Goal: Task Accomplishment & Management: Manage account settings

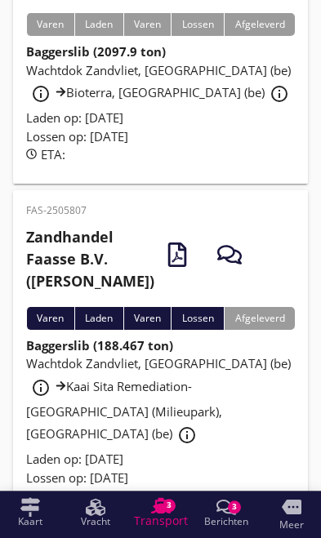
scroll to position [792, 0]
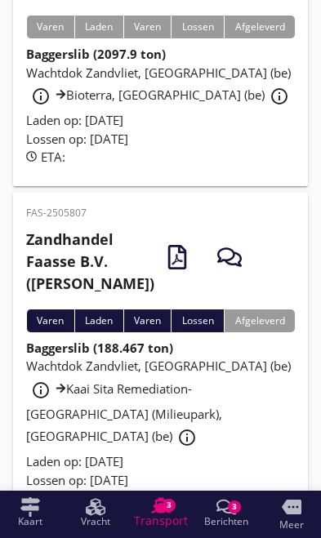
click at [264, 106] on div "info_outline" at bounding box center [278, 96] width 29 height 20
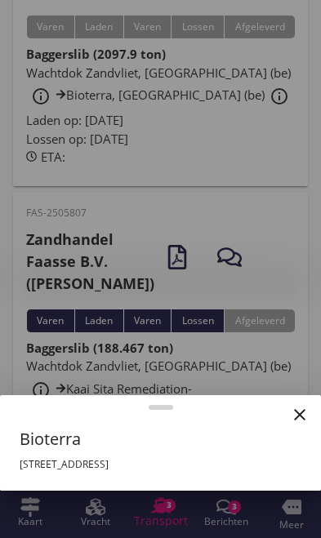
click at [259, 318] on div at bounding box center [160, 269] width 321 height 538
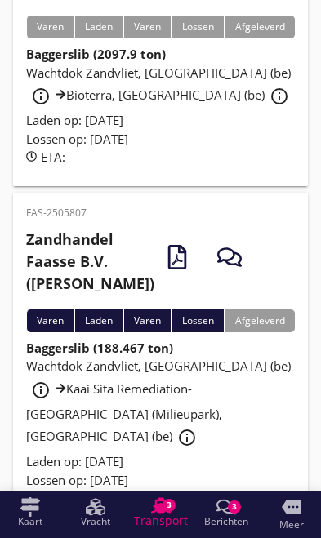
click at [126, 62] on strong "Baggerslib (2097.9 ton)" at bounding box center [96, 54] width 140 height 16
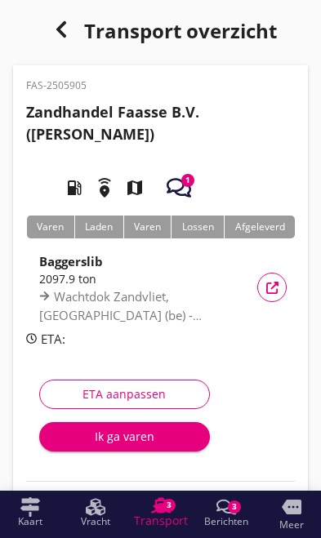
click at [132, 436] on div "Ik ga varen" at bounding box center [124, 435] width 144 height 17
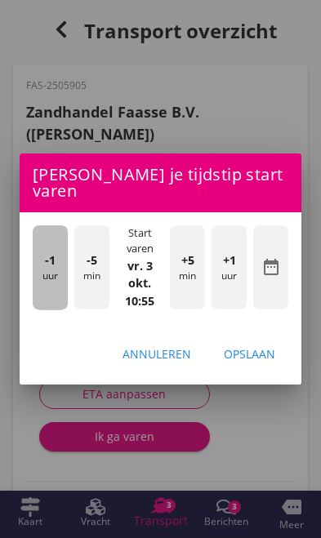
click at [55, 268] on div "-1 uur" at bounding box center [50, 267] width 35 height 85
click at [33, 262] on div "-1 uur" at bounding box center [50, 267] width 35 height 85
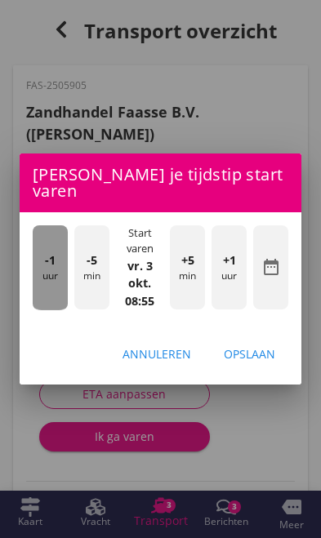
click at [35, 261] on div "-1 uur" at bounding box center [50, 267] width 35 height 85
click at [37, 264] on div "-1 uur" at bounding box center [50, 267] width 35 height 85
click at [45, 260] on div "-1 uur" at bounding box center [50, 267] width 35 height 85
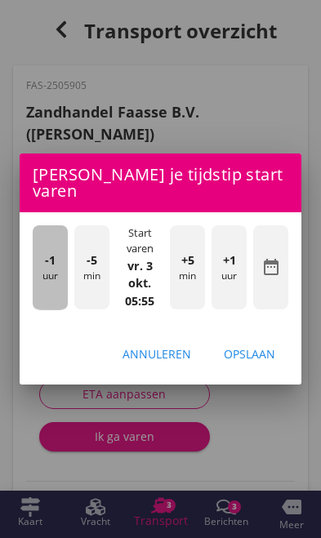
click at [39, 250] on div "-1 uur" at bounding box center [50, 267] width 35 height 85
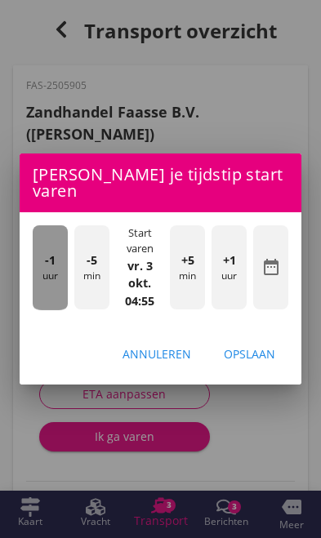
click at [37, 255] on div "-1 uur" at bounding box center [50, 267] width 35 height 85
click at [39, 265] on div "-1 uur" at bounding box center [50, 267] width 35 height 85
click at [43, 264] on div "-1 uur" at bounding box center [50, 267] width 35 height 85
click at [54, 264] on div "-1 uur" at bounding box center [50, 267] width 35 height 85
click at [55, 262] on div "-1 uur" at bounding box center [50, 267] width 35 height 85
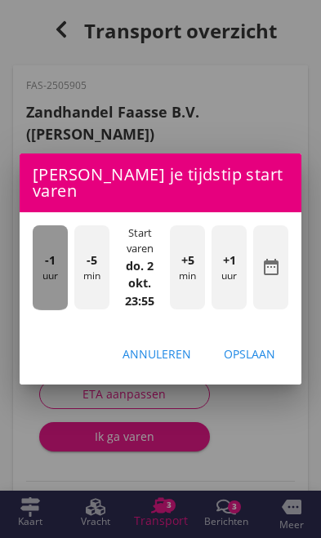
click at [54, 259] on span "-1" at bounding box center [50, 260] width 11 height 18
click at [51, 256] on span "-1" at bounding box center [50, 260] width 11 height 18
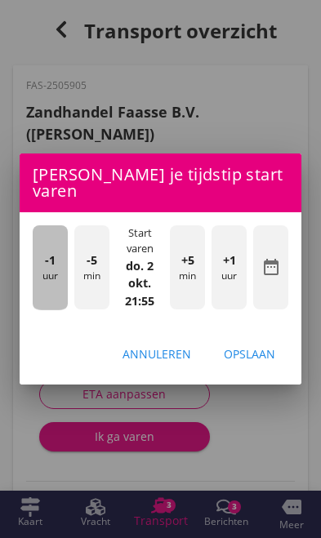
click at [47, 251] on span "-1" at bounding box center [50, 260] width 11 height 18
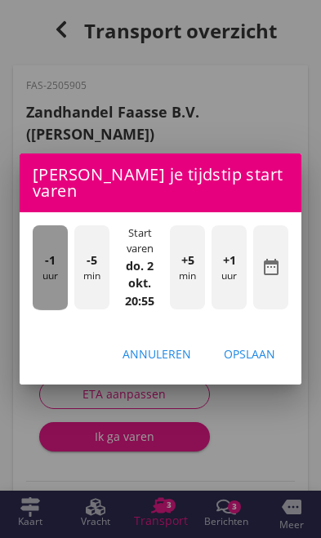
click at [42, 246] on div "-1 uur" at bounding box center [50, 267] width 35 height 85
click at [51, 251] on span "-1" at bounding box center [50, 260] width 11 height 18
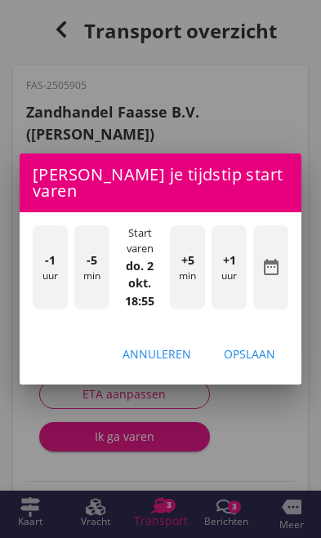
click at [52, 251] on span "-1" at bounding box center [50, 260] width 11 height 18
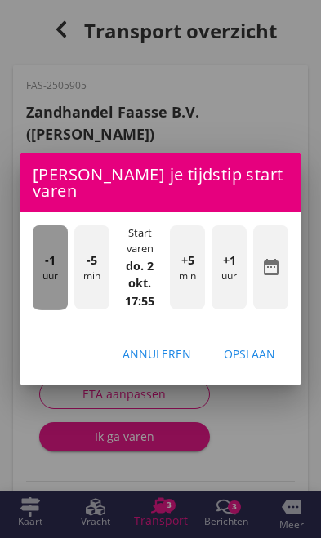
click at [46, 251] on span "-1" at bounding box center [50, 260] width 11 height 18
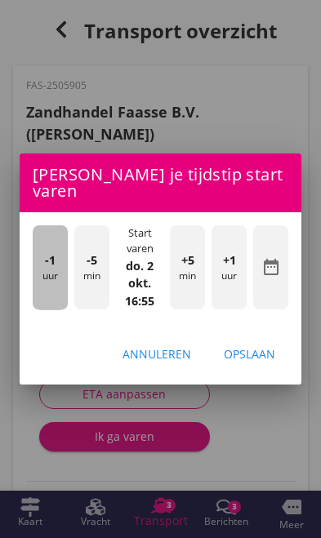
click at [45, 251] on span "-1" at bounding box center [50, 260] width 11 height 18
click at [52, 251] on span "-1" at bounding box center [50, 260] width 11 height 18
click at [52, 259] on span "-1" at bounding box center [50, 260] width 11 height 18
click at [50, 263] on div "-1 uur" at bounding box center [50, 267] width 35 height 85
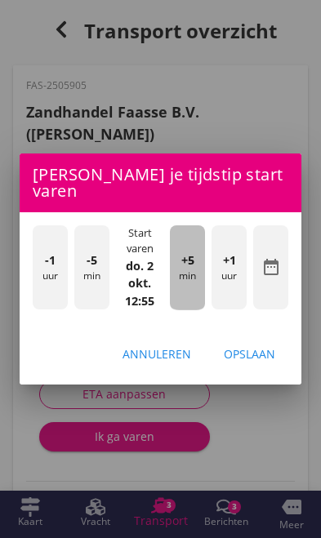
click at [194, 272] on div "+5 min" at bounding box center [187, 267] width 35 height 85
click at [197, 275] on div "+5 min" at bounding box center [187, 267] width 35 height 85
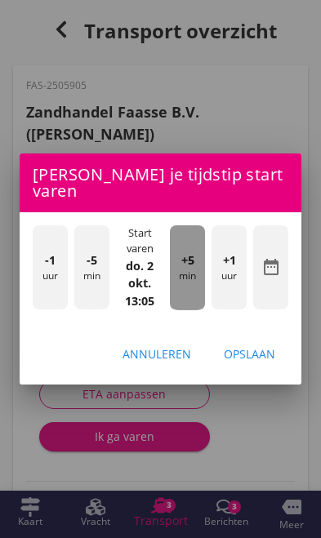
click at [197, 275] on div "+5 min" at bounding box center [187, 267] width 35 height 85
click at [196, 272] on div "+5 min" at bounding box center [187, 267] width 35 height 85
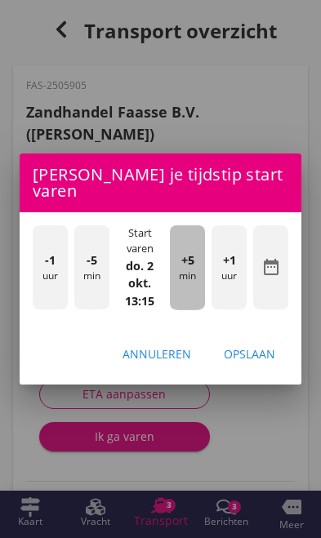
click at [196, 272] on div "+5 min" at bounding box center [187, 267] width 35 height 85
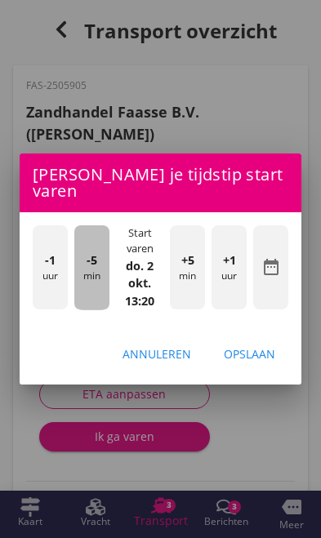
click at [90, 273] on div "-5 min" at bounding box center [91, 267] width 35 height 85
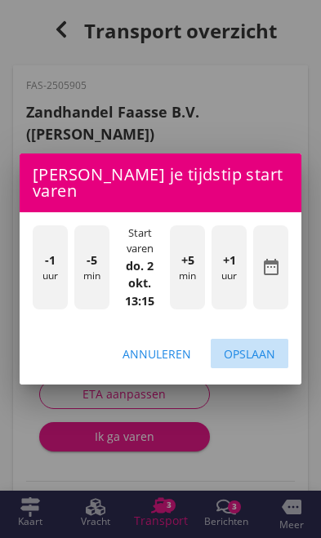
click at [264, 347] on div "Opslaan" at bounding box center [249, 353] width 51 height 17
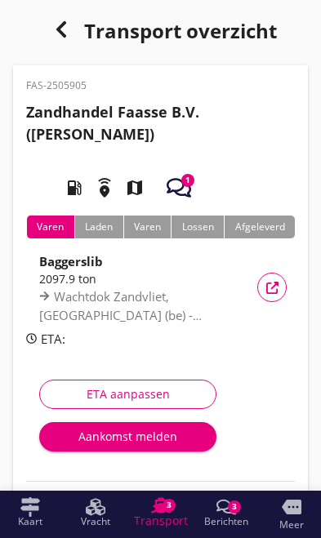
click at [157, 437] on div "Aankomst melden" at bounding box center [127, 435] width 151 height 17
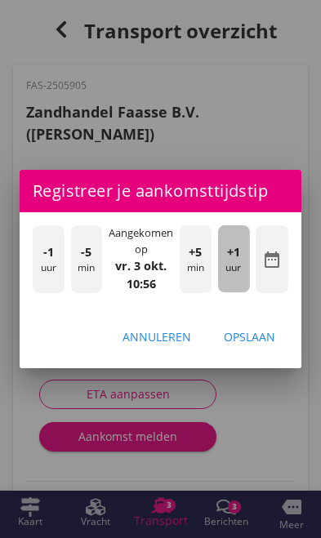
click at [240, 264] on div "+1 uur" at bounding box center [234, 258] width 32 height 67
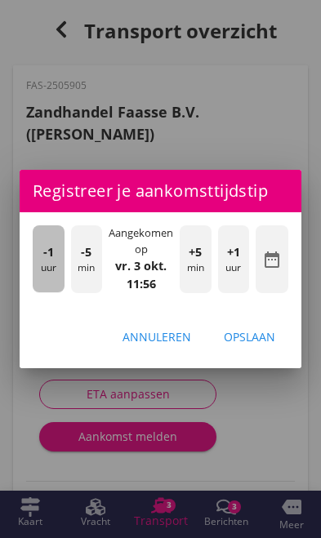
click at [42, 271] on div "-1 uur" at bounding box center [49, 258] width 32 height 67
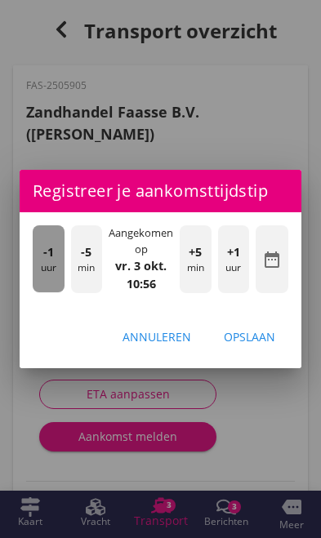
click at [46, 268] on div "-1 uur" at bounding box center [49, 258] width 32 height 67
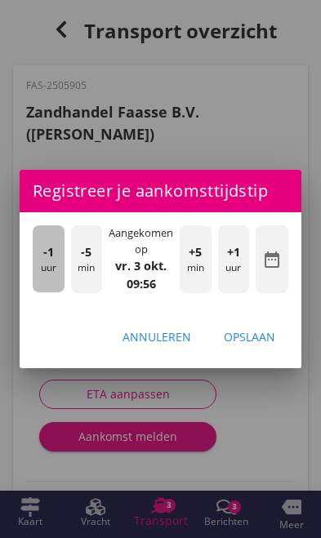
click at [46, 263] on div "-1 uur" at bounding box center [49, 258] width 32 height 67
click at [40, 255] on div "-1 uur" at bounding box center [49, 258] width 32 height 67
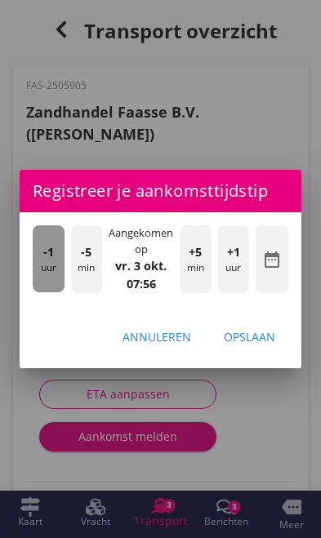
click at [43, 259] on span "-1" at bounding box center [48, 252] width 11 height 18
click at [44, 254] on span "-1" at bounding box center [48, 252] width 11 height 18
click at [53, 257] on span "-1" at bounding box center [48, 252] width 11 height 18
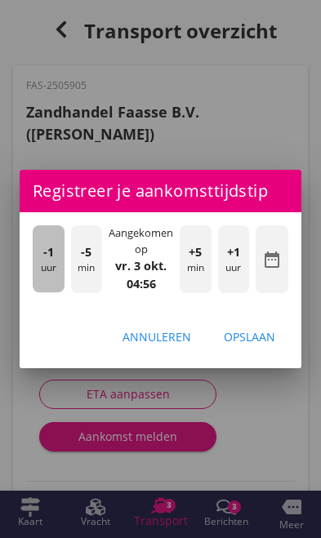
click at [45, 251] on span "-1" at bounding box center [48, 252] width 11 height 18
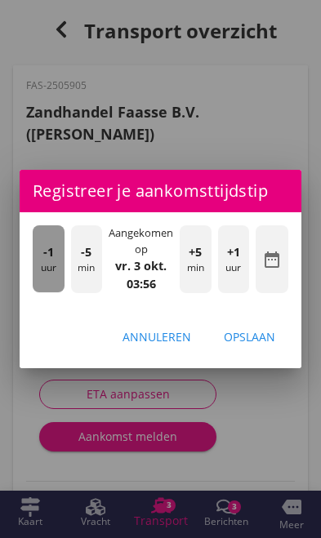
click at [40, 251] on div "-1 uur" at bounding box center [49, 258] width 32 height 67
click at [38, 252] on div "-1 uur" at bounding box center [49, 258] width 32 height 67
click at [41, 253] on div "-1 uur" at bounding box center [49, 258] width 32 height 67
click at [43, 256] on span "-1" at bounding box center [48, 252] width 11 height 18
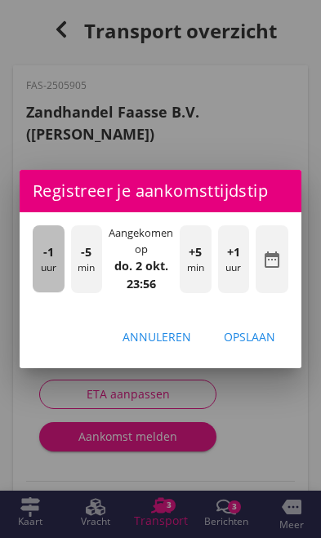
click at [41, 251] on div "-1 uur" at bounding box center [49, 258] width 32 height 67
click at [40, 265] on div "-1 uur" at bounding box center [49, 258] width 32 height 67
click at [45, 267] on div "-1 uur" at bounding box center [49, 258] width 32 height 67
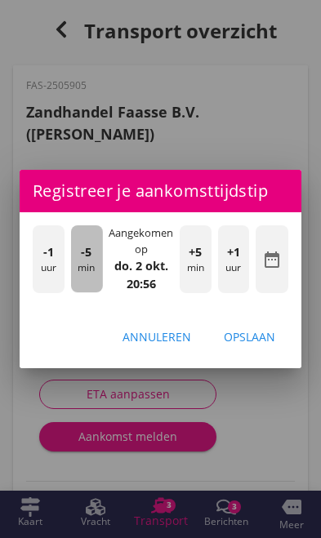
click at [82, 274] on div "-5 min" at bounding box center [87, 258] width 32 height 67
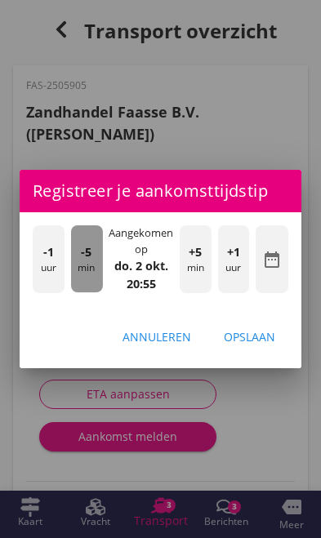
click at [78, 270] on div "-5 min" at bounding box center [87, 258] width 32 height 67
click at [73, 264] on div "-5 min" at bounding box center [87, 258] width 32 height 67
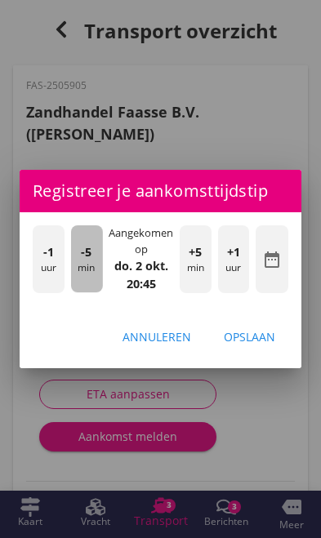
click at [63, 254] on div "-1 uur" at bounding box center [49, 258] width 32 height 67
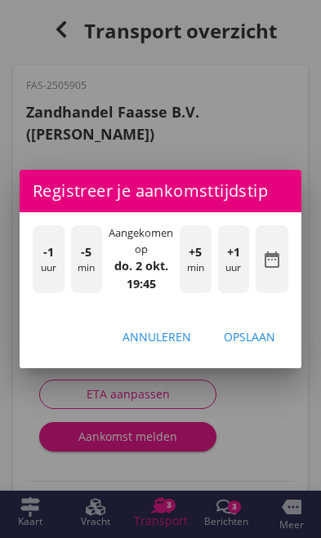
click at [237, 275] on div "+1 uur" at bounding box center [234, 258] width 32 height 67
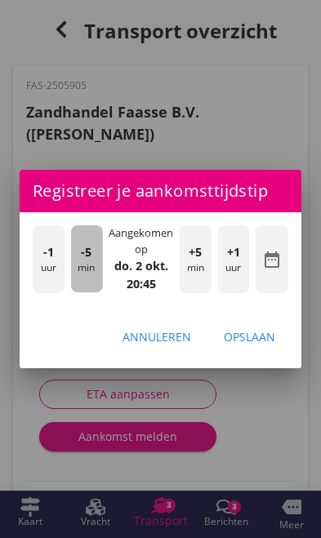
click at [93, 272] on div "-5 min" at bounding box center [87, 258] width 32 height 67
click at [86, 264] on div "-5 min" at bounding box center [87, 258] width 32 height 67
click at [80, 263] on div "-5 min" at bounding box center [87, 258] width 32 height 67
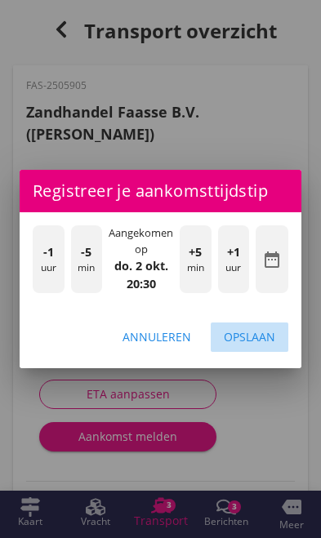
click at [272, 334] on div "Opslaan" at bounding box center [249, 336] width 51 height 17
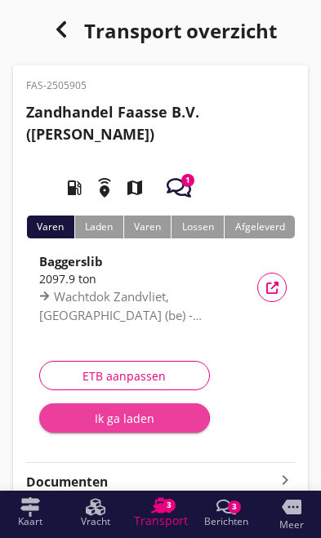
click at [155, 420] on div "Ik ga laden" at bounding box center [124, 418] width 144 height 17
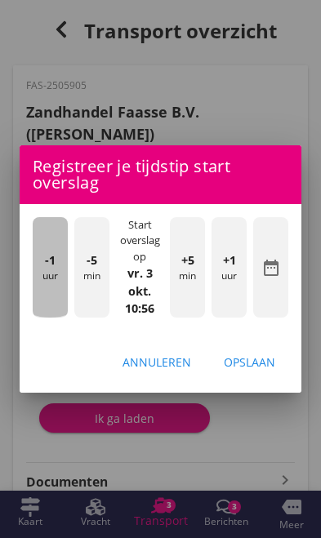
click at [41, 281] on div "-1 uur" at bounding box center [50, 267] width 35 height 100
click at [39, 276] on div "-1 uur" at bounding box center [50, 267] width 35 height 100
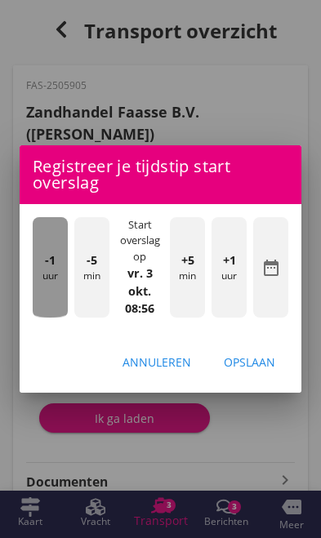
click at [37, 273] on div "-1 uur" at bounding box center [50, 267] width 35 height 100
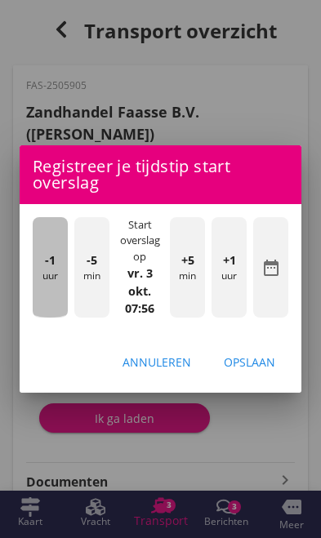
click at [39, 276] on div "-1 uur" at bounding box center [50, 267] width 35 height 100
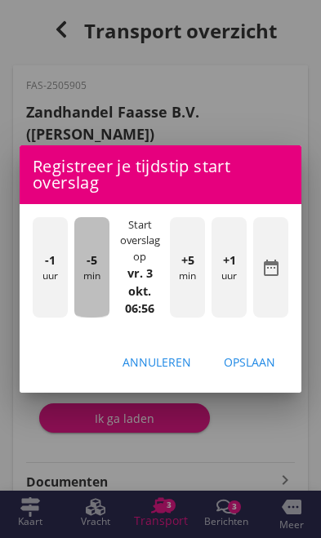
click at [80, 283] on div "-5 min" at bounding box center [91, 267] width 35 height 100
click at [66, 272] on div "-1 uur" at bounding box center [50, 267] width 35 height 100
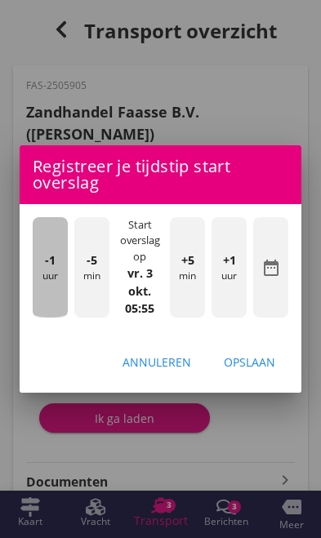
click at [66, 271] on div "-1 uur" at bounding box center [50, 267] width 35 height 100
click at [67, 270] on div "-1 uur" at bounding box center [50, 267] width 35 height 100
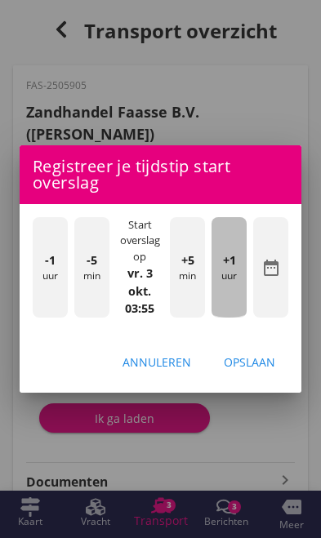
click at [236, 290] on div "+1 uur" at bounding box center [228, 267] width 35 height 100
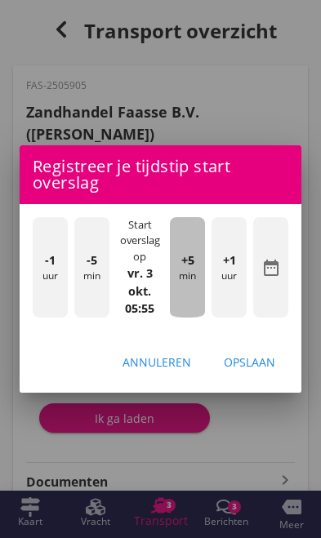
click at [193, 277] on div "+5 min" at bounding box center [187, 267] width 35 height 100
click at [191, 281] on div "+5 min" at bounding box center [187, 267] width 35 height 100
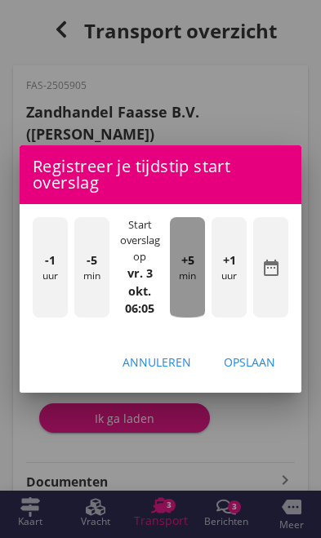
click at [191, 281] on div "+5 min" at bounding box center [187, 267] width 35 height 100
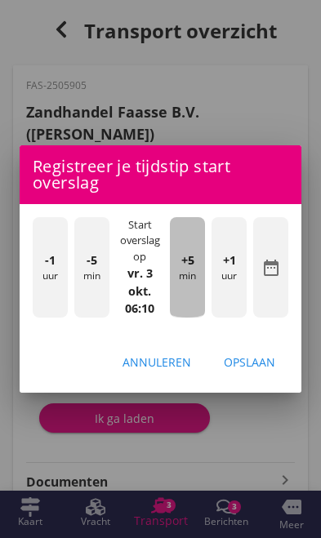
click at [189, 277] on div "+5 min" at bounding box center [187, 267] width 35 height 100
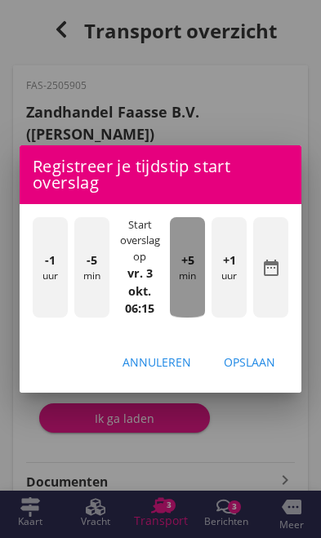
click at [191, 264] on span "+5" at bounding box center [187, 260] width 13 height 18
click at [189, 259] on span "+5" at bounding box center [187, 260] width 13 height 18
click at [189, 266] on span "+5" at bounding box center [187, 260] width 13 height 18
click at [188, 270] on div "+5 min" at bounding box center [187, 267] width 35 height 100
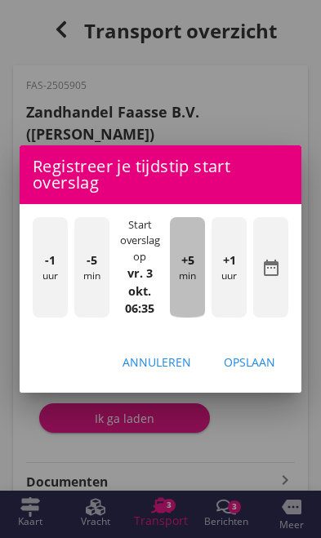
click at [188, 274] on div "+5 min" at bounding box center [187, 267] width 35 height 100
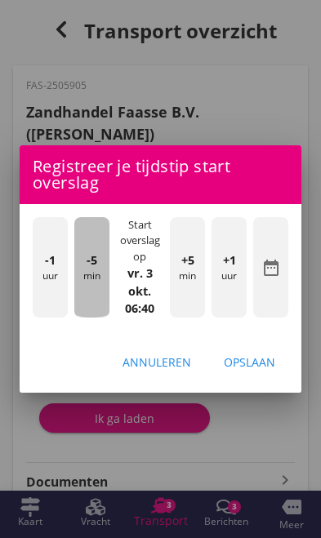
click at [94, 286] on div "-5 min" at bounding box center [91, 267] width 35 height 100
click at [93, 283] on div "-5 min" at bounding box center [91, 267] width 35 height 100
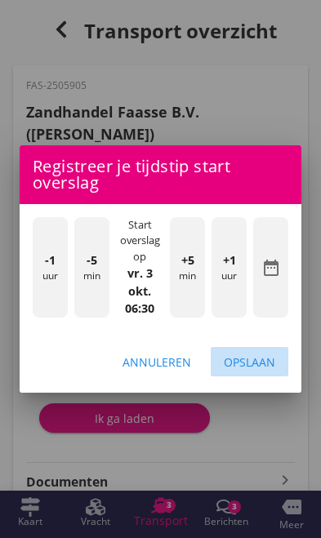
click at [259, 371] on button "Opslaan" at bounding box center [249, 361] width 78 height 29
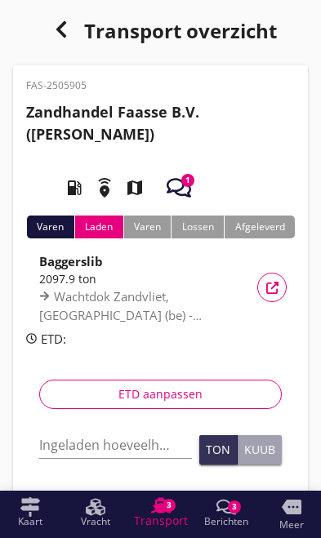
click at [118, 443] on input "Ingeladen hoeveelheid *" at bounding box center [115, 445] width 153 height 26
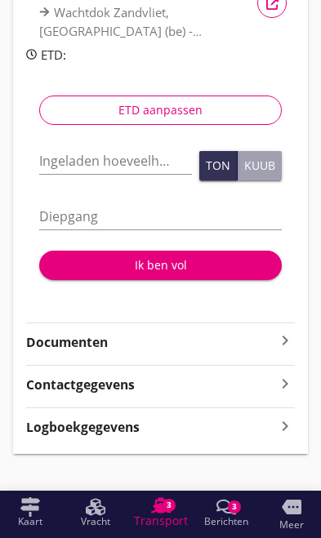
scroll to position [284, 0]
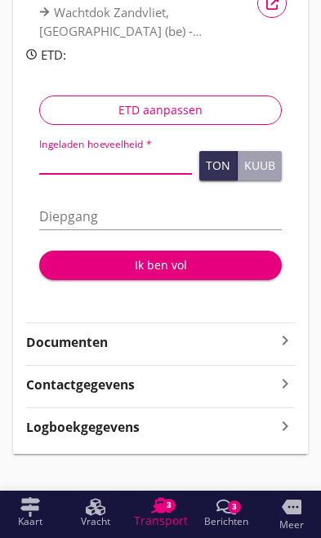
click at [98, 149] on input "Ingeladen hoeveelheid *" at bounding box center [115, 161] width 153 height 26
type input "1634"
type input "1634.528"
click at [166, 209] on input "Diepgang" at bounding box center [160, 216] width 242 height 26
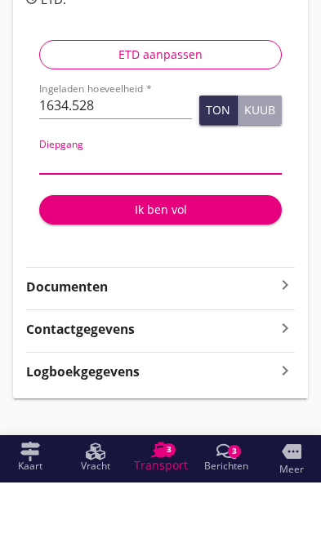
type input "3"
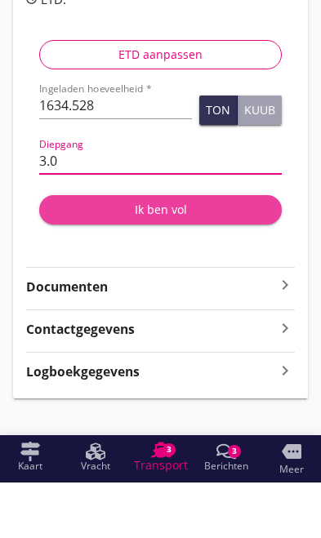
type input "3.0"
click at [194, 256] on div "Ik ben vol" at bounding box center [160, 264] width 216 height 17
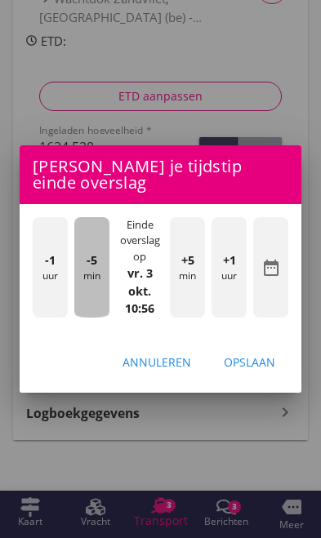
click at [85, 280] on div "-5 min" at bounding box center [91, 267] width 35 height 100
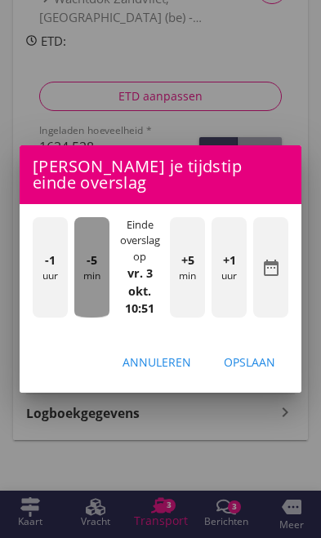
click at [87, 276] on div "-5 min" at bounding box center [91, 267] width 35 height 100
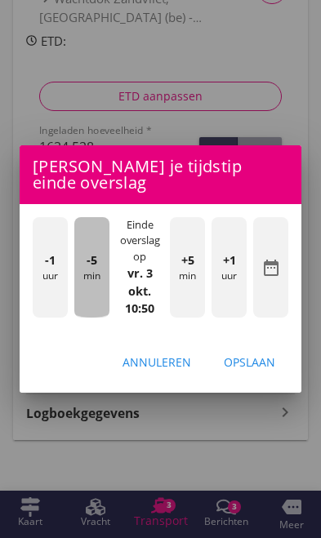
click at [84, 267] on div "-5 min" at bounding box center [91, 267] width 35 height 100
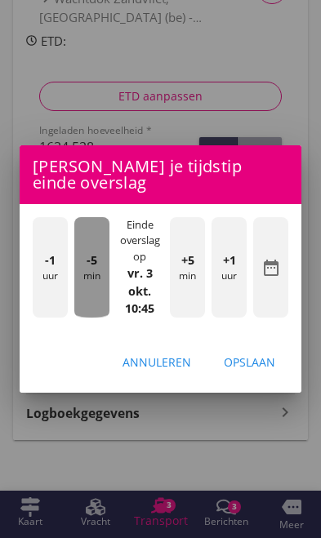
click at [90, 272] on div "-5 min" at bounding box center [91, 267] width 35 height 100
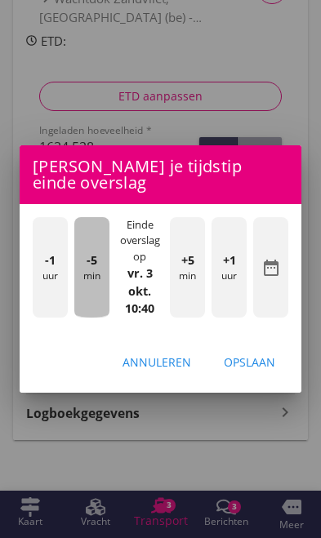
click at [94, 268] on span "-5" at bounding box center [91, 260] width 11 height 18
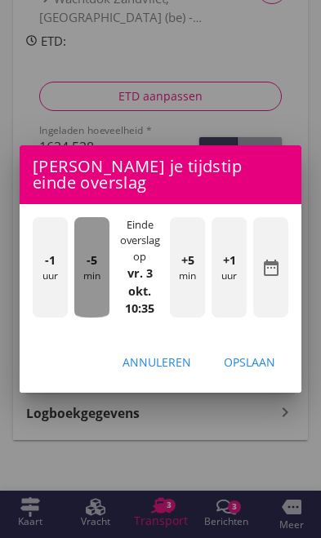
click at [91, 266] on span "-5" at bounding box center [91, 260] width 11 height 18
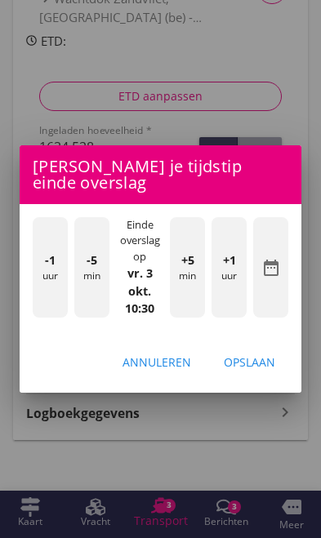
click at [265, 365] on div "Opslaan" at bounding box center [249, 361] width 51 height 17
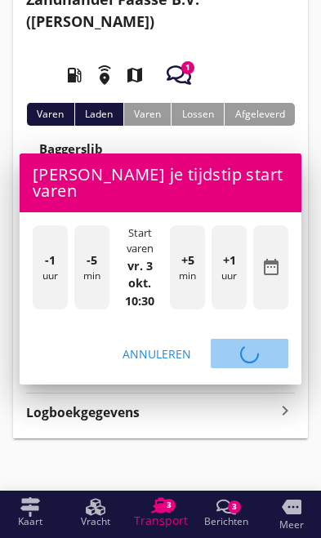
scroll to position [112, 0]
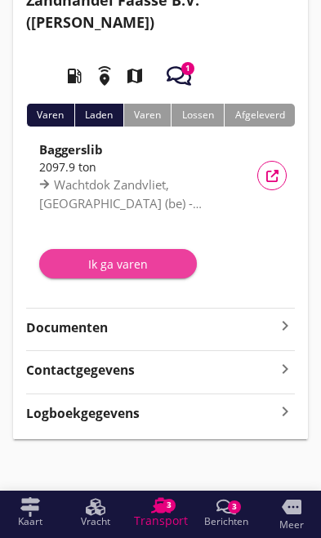
click at [109, 270] on div "Ik ga varen" at bounding box center [117, 263] width 131 height 17
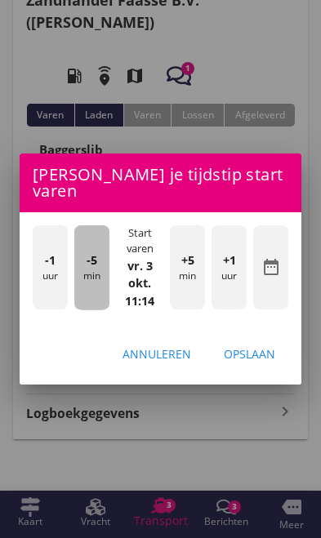
click at [99, 274] on div "-5 min" at bounding box center [91, 267] width 35 height 85
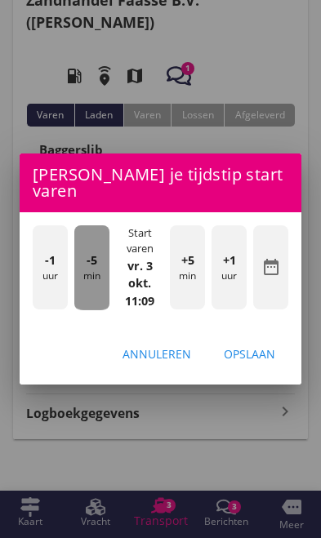
click at [86, 268] on div "-5 min" at bounding box center [91, 267] width 35 height 85
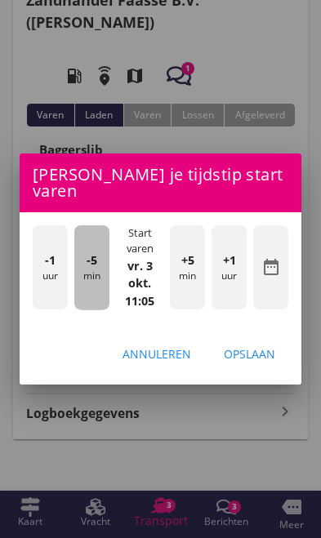
click at [86, 265] on div "-5 min" at bounding box center [91, 267] width 35 height 85
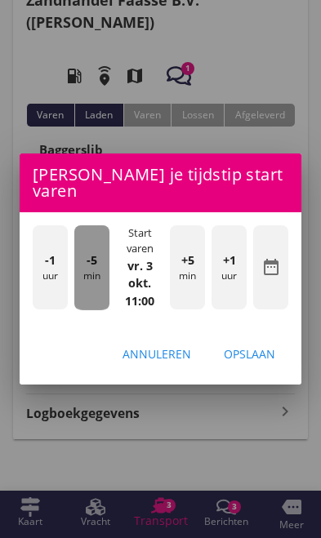
click at [86, 267] on div "-5 min" at bounding box center [91, 267] width 35 height 85
click at [85, 267] on div "-5 min" at bounding box center [91, 267] width 35 height 85
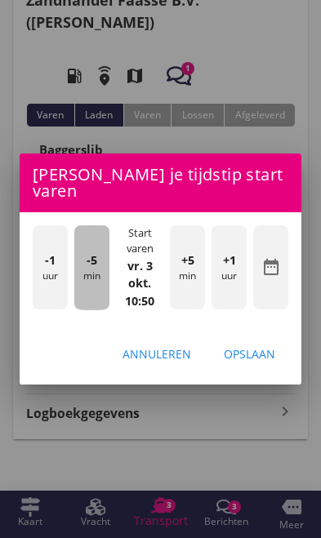
click at [87, 267] on div "-5 min" at bounding box center [91, 267] width 35 height 85
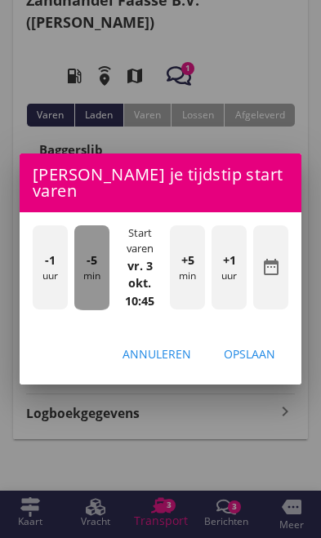
click at [84, 265] on div "-5 min" at bounding box center [91, 267] width 35 height 85
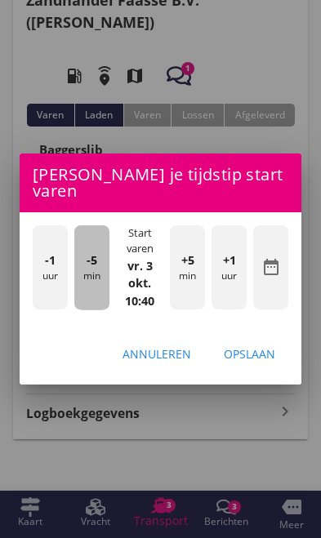
click at [85, 263] on div "-5 min" at bounding box center [91, 267] width 35 height 85
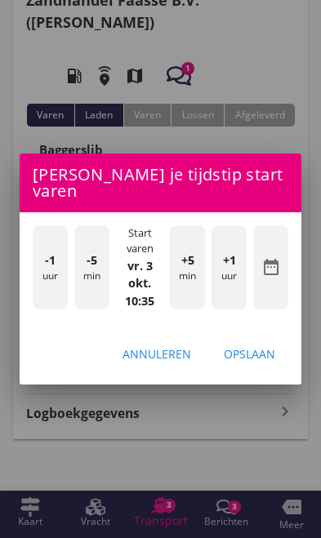
click at [86, 263] on div "-5 min" at bounding box center [91, 267] width 35 height 85
click at [268, 345] on div "Opslaan" at bounding box center [249, 353] width 51 height 17
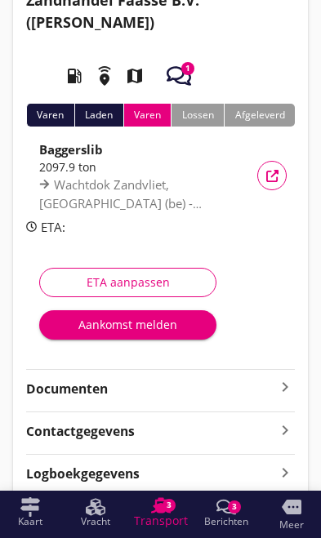
click at [95, 279] on div "ETA aanpassen" at bounding box center [127, 281] width 149 height 17
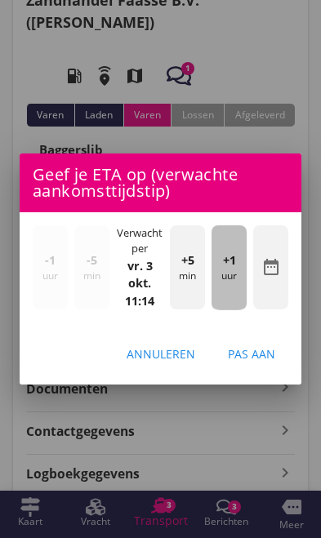
click at [239, 278] on div "+1 uur" at bounding box center [228, 267] width 35 height 85
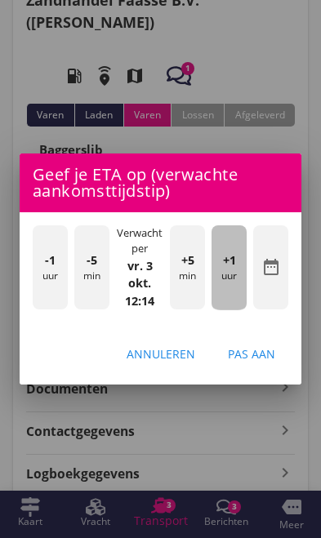
click at [237, 283] on div "+1 uur" at bounding box center [228, 267] width 35 height 85
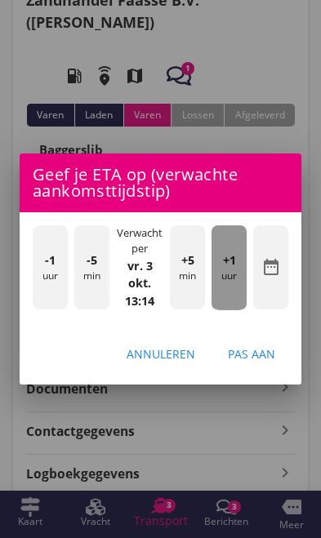
click at [235, 282] on div "+1 uur" at bounding box center [228, 267] width 35 height 85
click at [235, 275] on div "+1 uur" at bounding box center [228, 267] width 35 height 85
click at [237, 274] on div "+1 uur" at bounding box center [228, 267] width 35 height 85
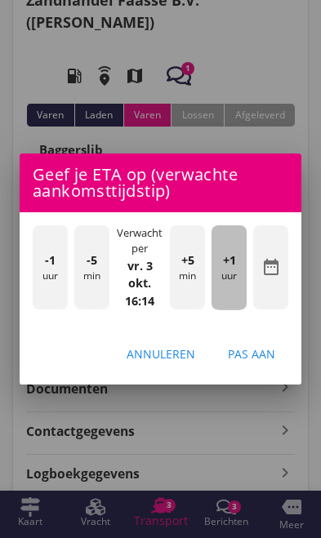
click at [235, 268] on span "+1" at bounding box center [229, 260] width 13 height 18
click at [233, 261] on span "+1" at bounding box center [229, 260] width 13 height 18
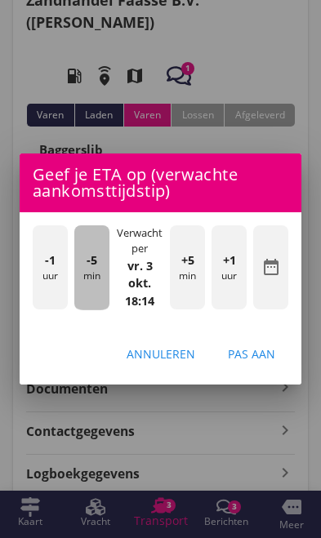
click at [87, 285] on div "-5 min" at bounding box center [91, 267] width 35 height 85
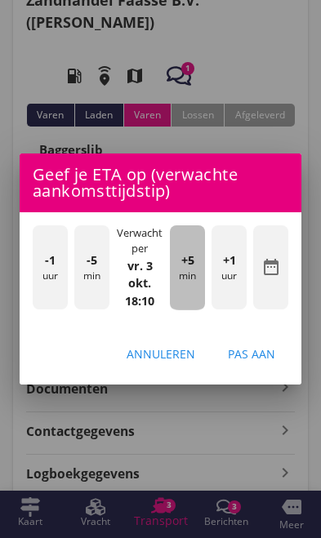
click at [197, 272] on div "+5 min" at bounding box center [187, 267] width 35 height 85
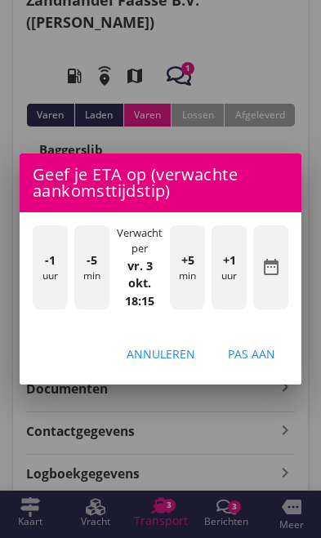
click at [272, 358] on div "Pas aan" at bounding box center [251, 353] width 47 height 17
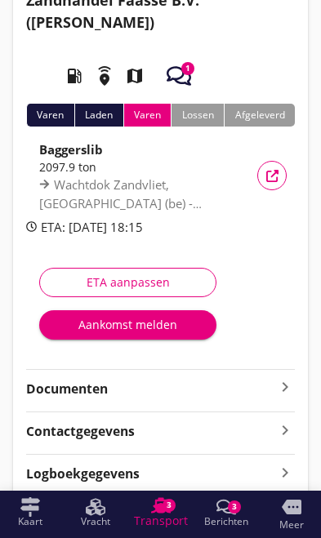
click at [290, 386] on icon "keyboard_arrow_right" at bounding box center [285, 387] width 20 height 20
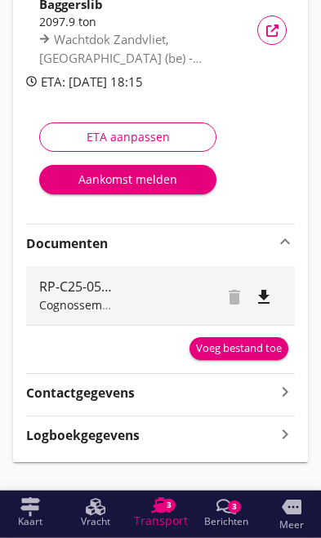
scroll to position [279, 0]
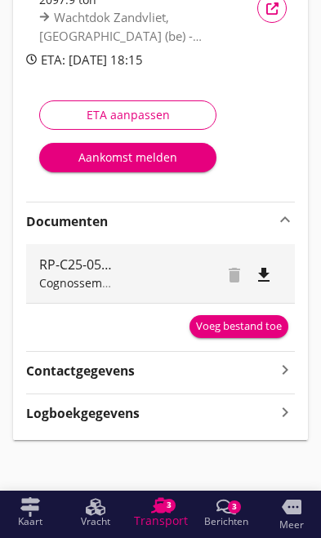
click at [268, 323] on div "Voeg bestand toe" at bounding box center [239, 326] width 86 height 16
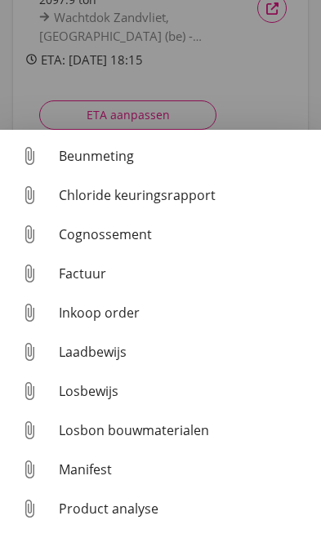
click at [110, 163] on div "Beunmeting" at bounding box center [183, 156] width 249 height 20
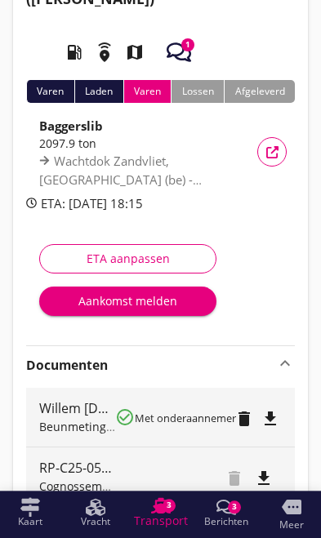
click at [178, 42] on icon "button" at bounding box center [178, 52] width 24 height 24
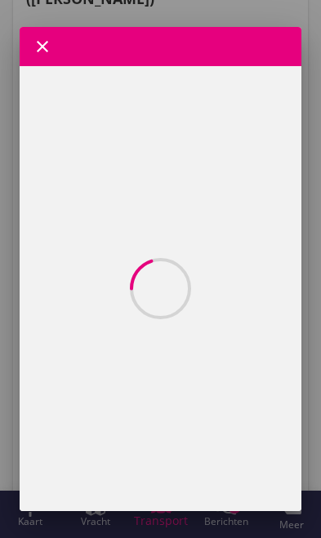
scroll to position [0, 0]
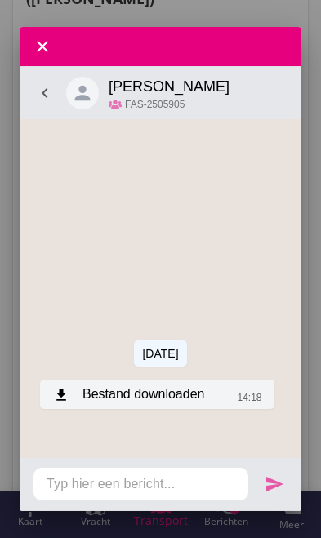
click at [93, 398] on div "download Bestand downloaden" at bounding box center [128, 393] width 151 height 20
click at [95, 396] on div "download Bestand downloaden" at bounding box center [128, 393] width 151 height 20
